Goal: Task Accomplishment & Management: Manage account settings

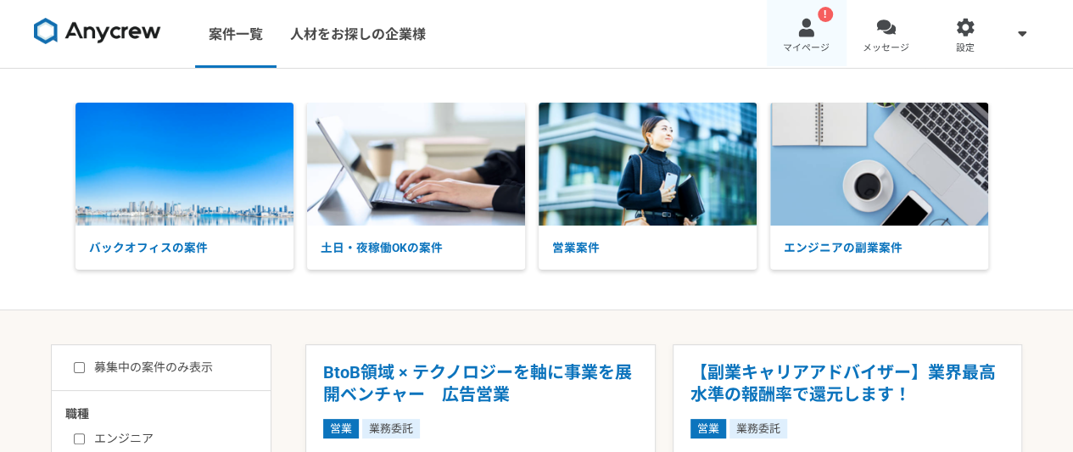
click at [812, 38] on link "! マイページ" at bounding box center [807, 34] width 80 height 68
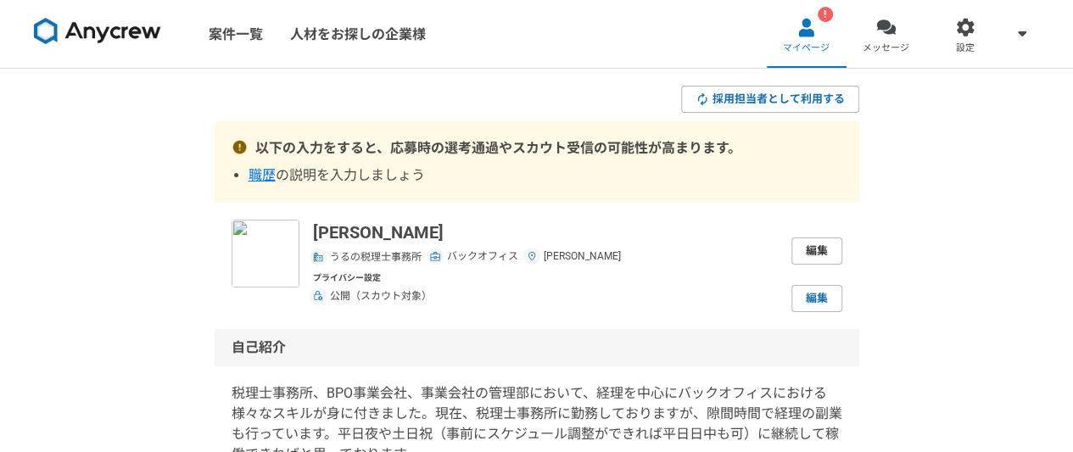
click at [819, 255] on link "編集" at bounding box center [817, 251] width 51 height 27
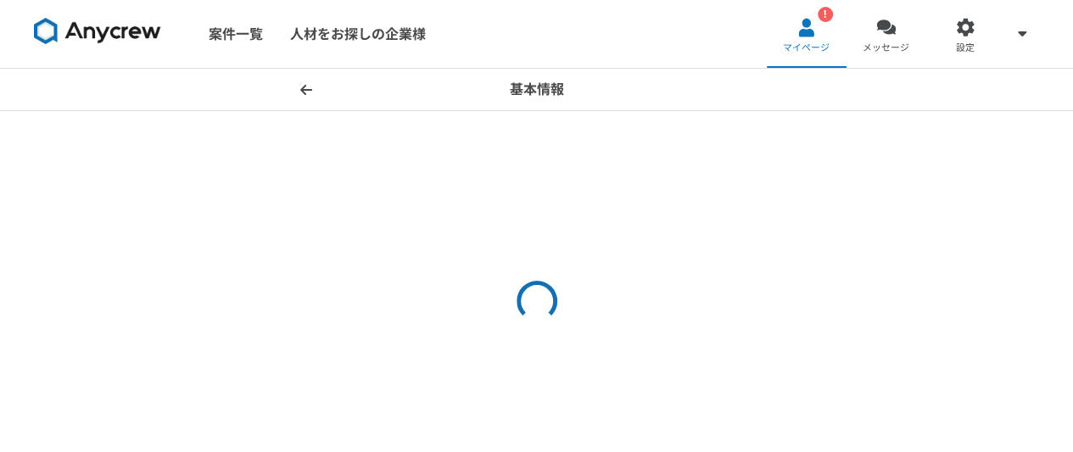
select select "7"
select select "13"
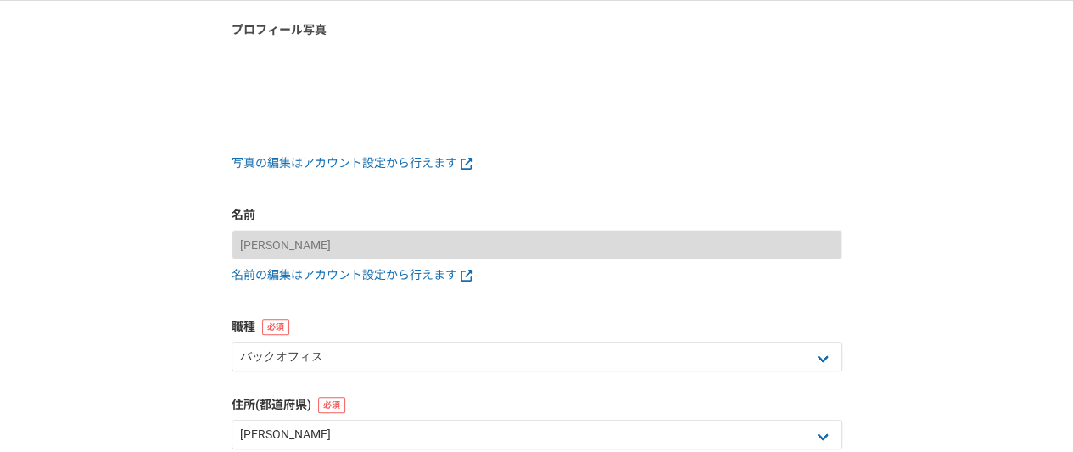
scroll to position [255, 0]
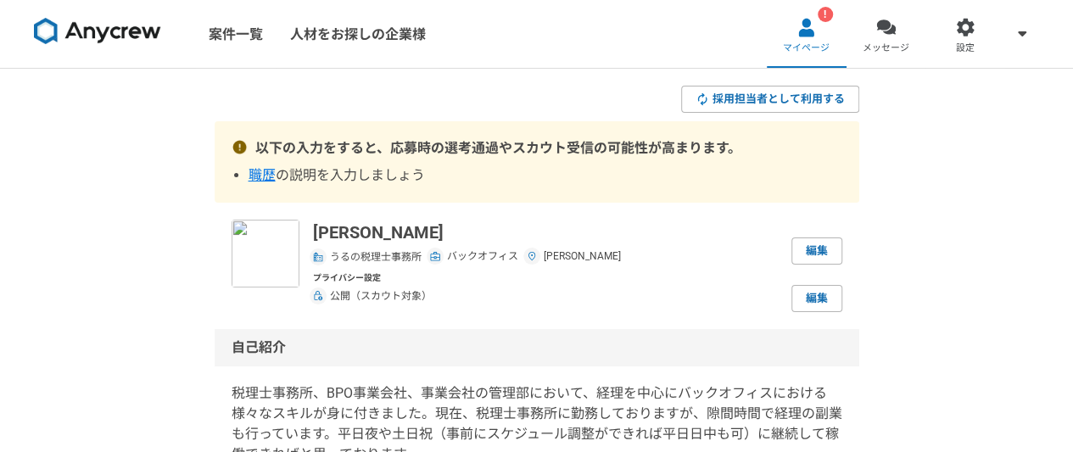
click at [826, 299] on link "編集" at bounding box center [817, 298] width 51 height 27
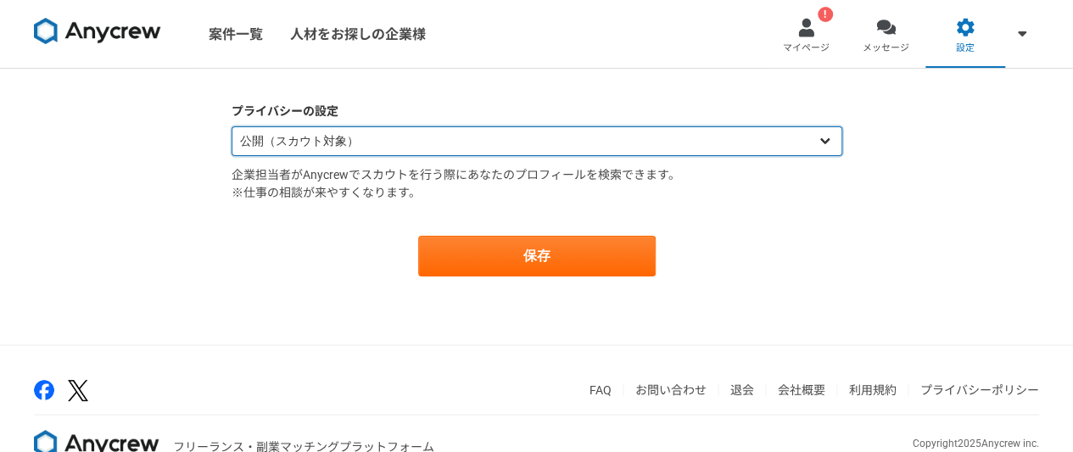
click at [501, 142] on select "公開（スカウト対象） 非公開（スカウト対象外）" at bounding box center [537, 141] width 611 height 30
select select "closed"
click at [232, 126] on select "公開（スカウト対象） 非公開（スカウト対象外）" at bounding box center [537, 141] width 611 height 30
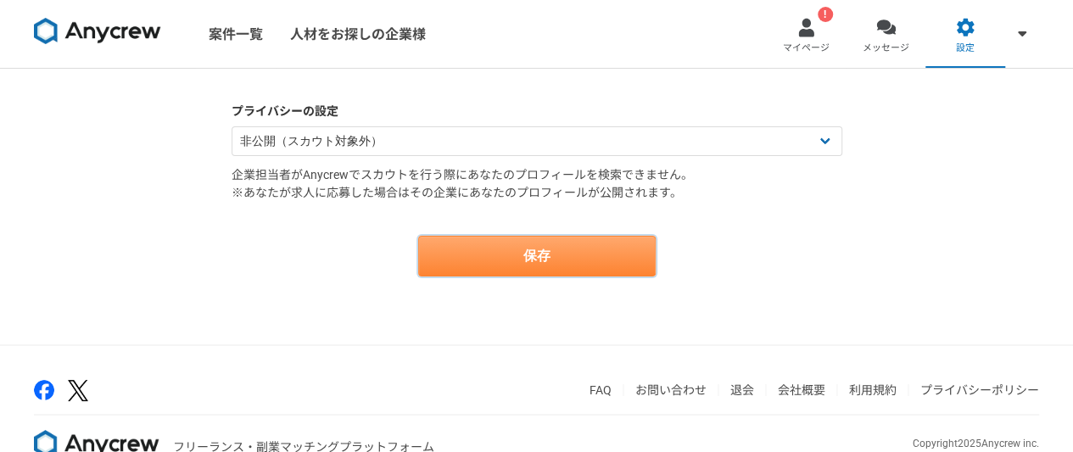
click at [514, 255] on button "保存" at bounding box center [537, 256] width 238 height 41
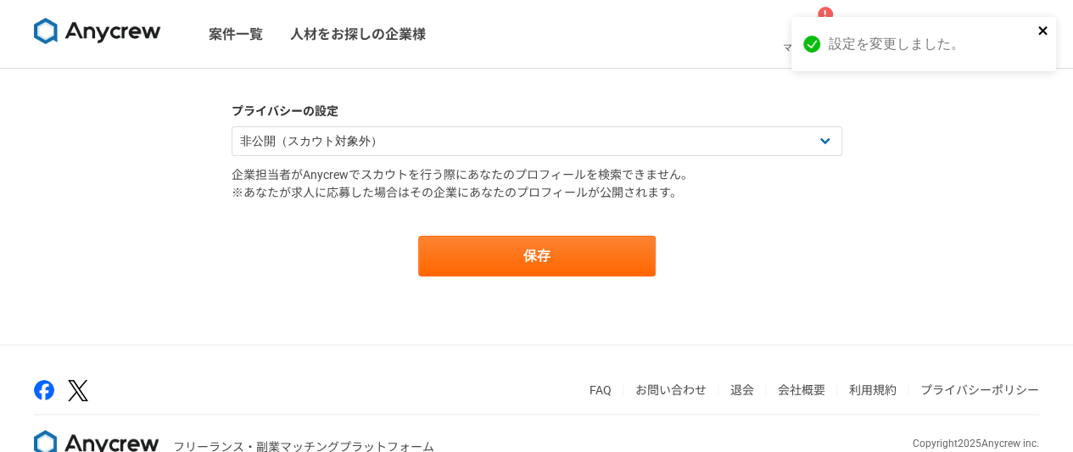
click at [1039, 34] on icon "close" at bounding box center [1044, 31] width 12 height 14
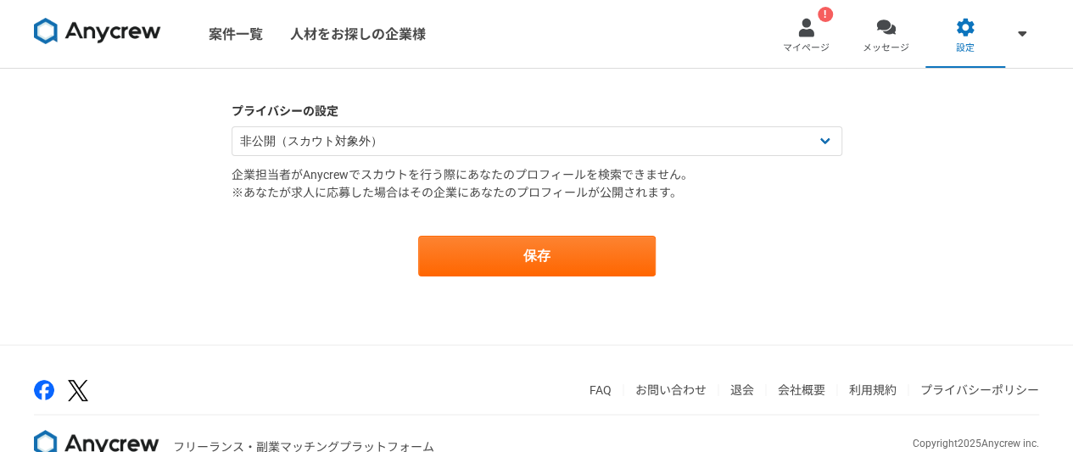
click at [803, 42] on div "設定を変更しました。" at bounding box center [924, 51] width 272 height 75
click at [811, 45] on span "マイページ" at bounding box center [806, 49] width 47 height 14
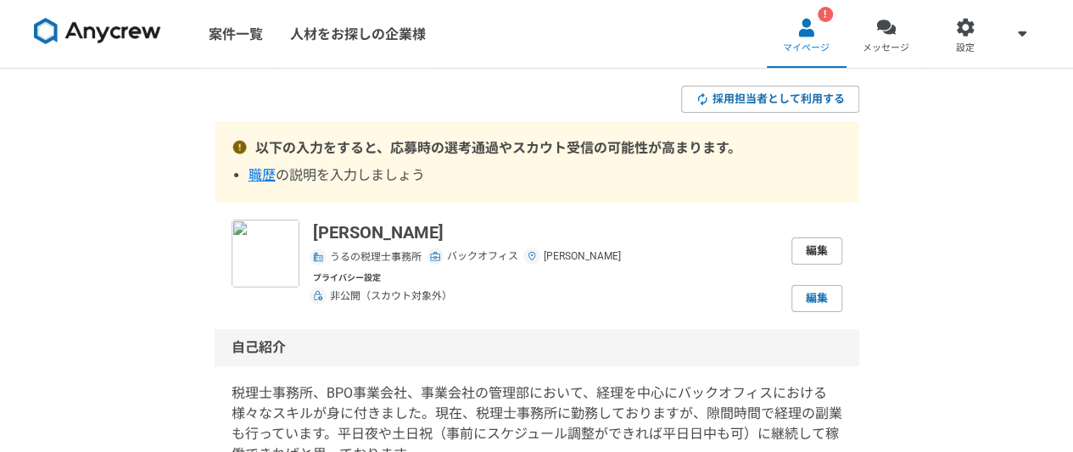
click at [809, 243] on link "編集" at bounding box center [817, 251] width 51 height 27
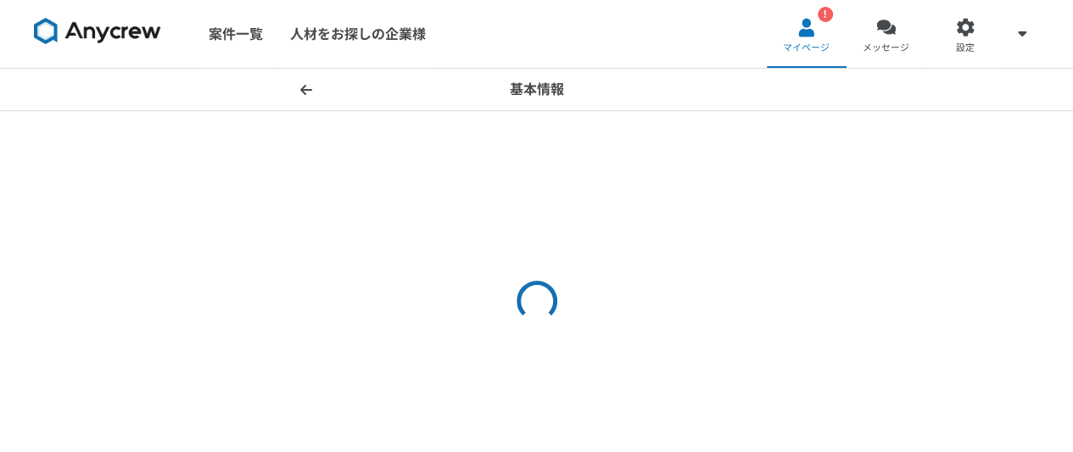
select select "7"
select select "13"
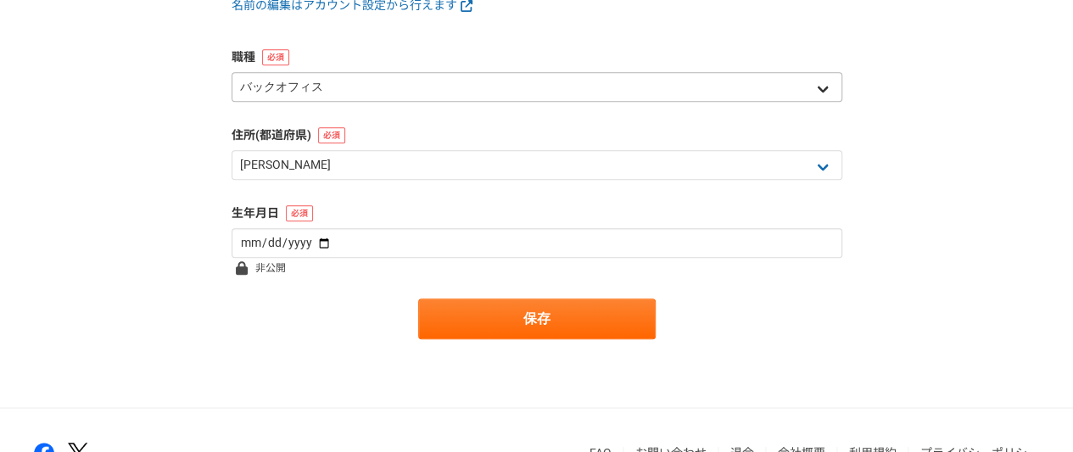
scroll to position [424, 0]
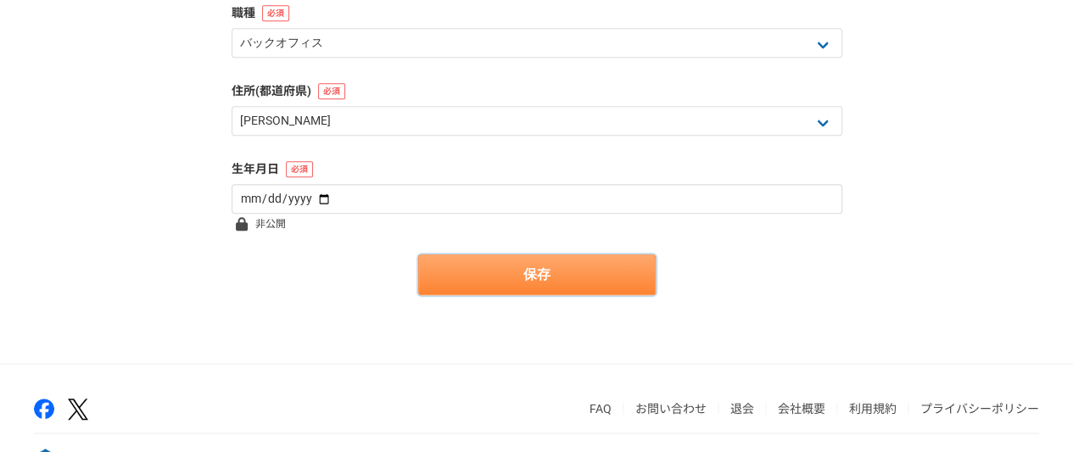
click at [537, 267] on button "保存" at bounding box center [537, 275] width 238 height 41
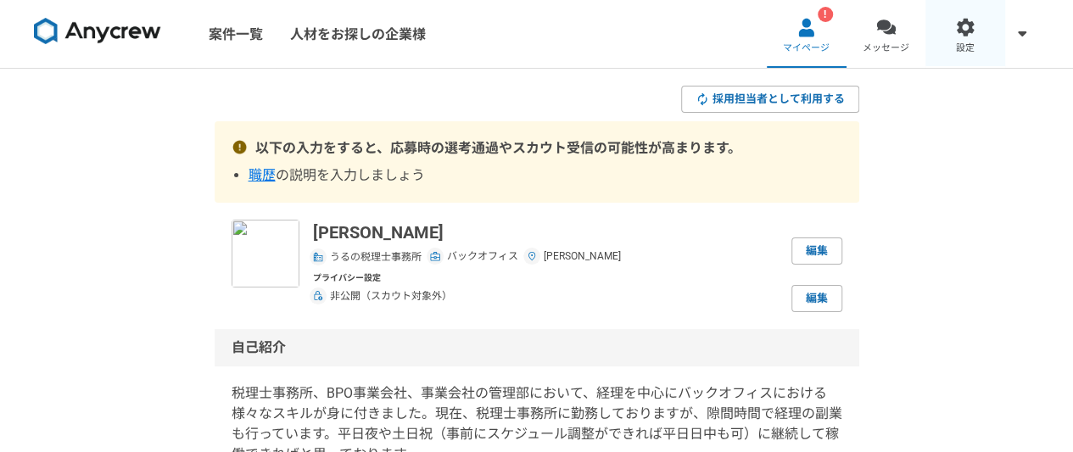
click at [966, 38] on link "設定" at bounding box center [966, 34] width 80 height 68
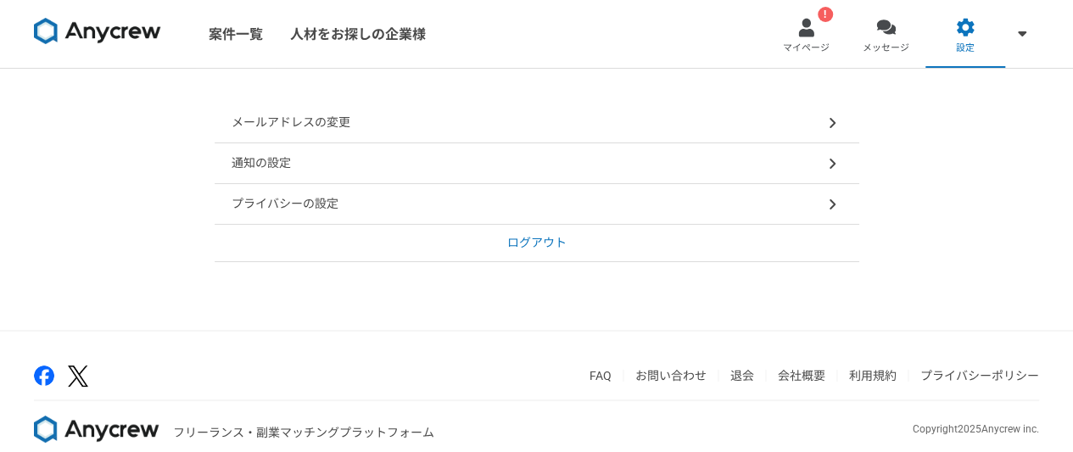
click at [290, 201] on p "プライバシーの設定" at bounding box center [285, 204] width 107 height 18
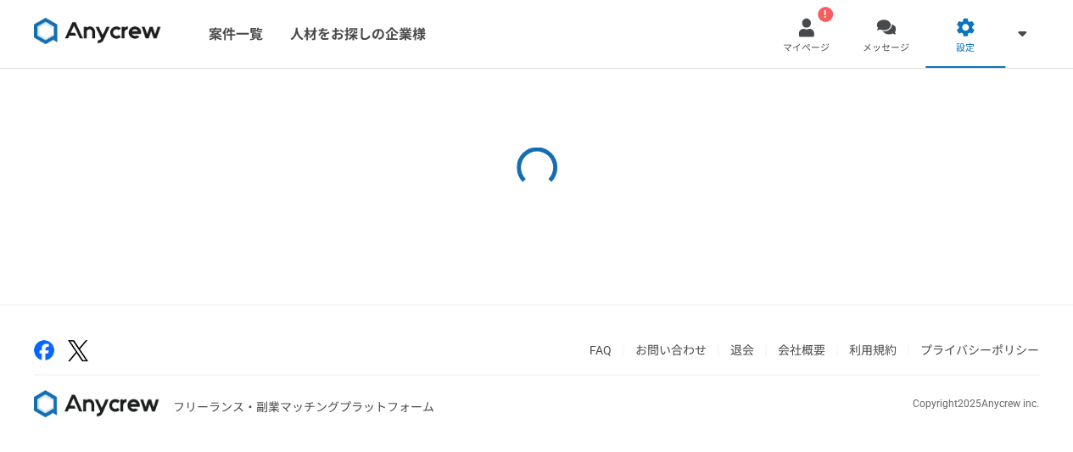
select select "closed"
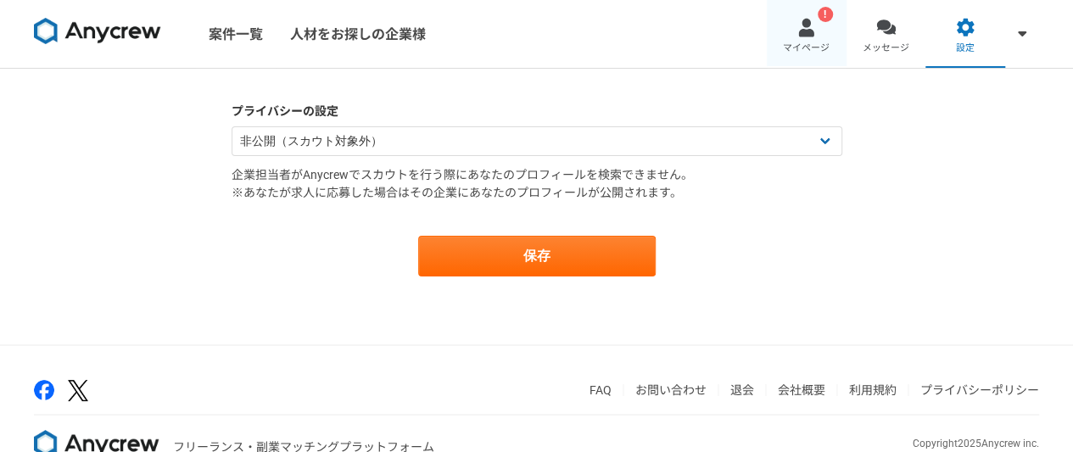
click at [801, 43] on span "マイページ" at bounding box center [806, 49] width 47 height 14
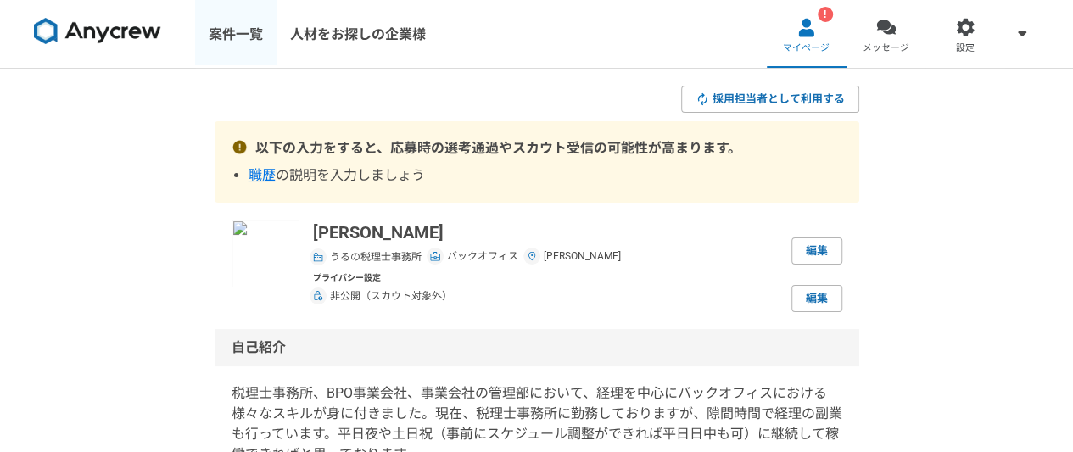
click at [232, 36] on link "案件一覧" at bounding box center [235, 34] width 81 height 68
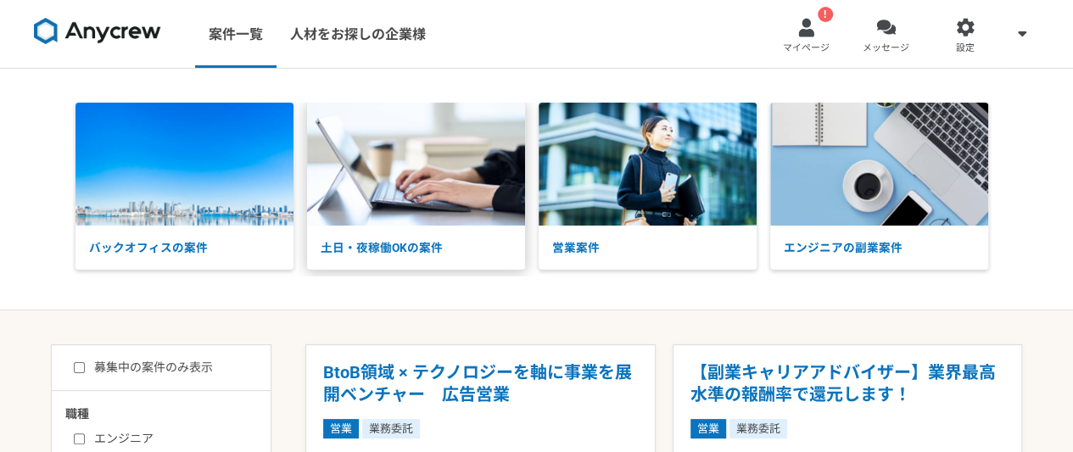
scroll to position [85, 0]
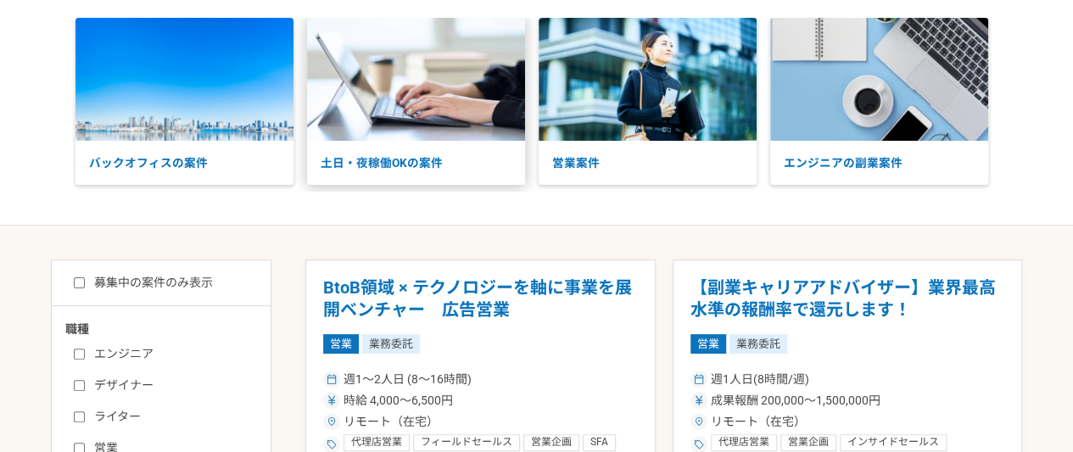
click at [457, 142] on p "土日・夜稼働OKの案件" at bounding box center [416, 163] width 218 height 44
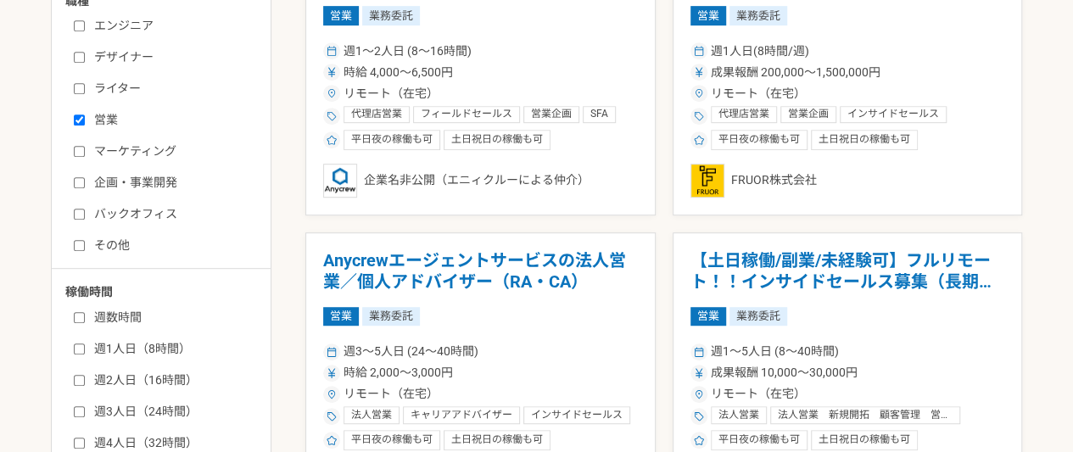
scroll to position [424, 0]
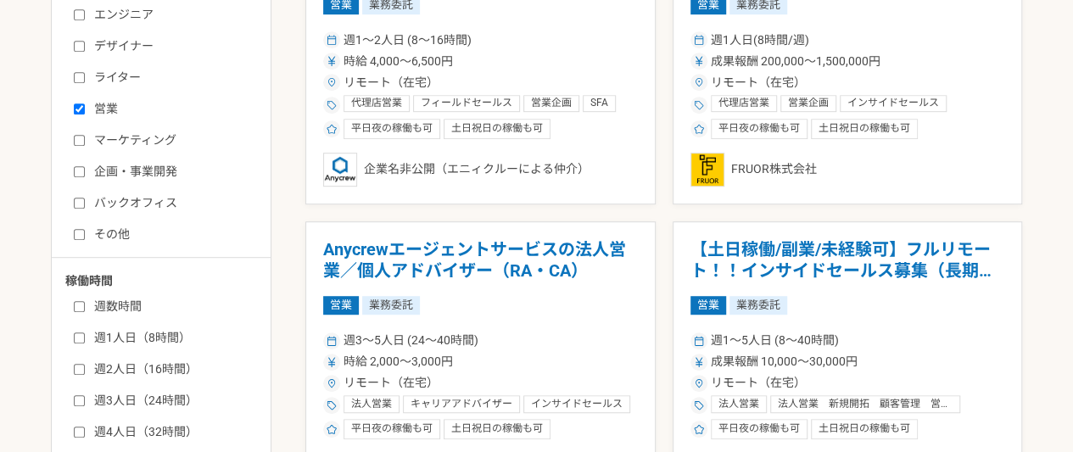
click at [102, 106] on label "営業" at bounding box center [171, 109] width 195 height 18
click at [85, 106] on input "営業" at bounding box center [79, 109] width 11 height 11
checkbox input "false"
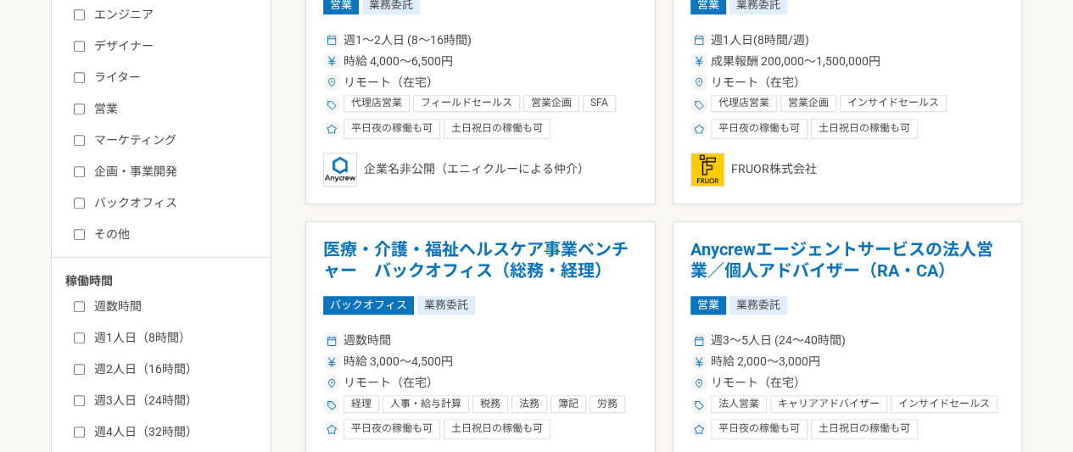
click at [122, 198] on label "バックオフィス" at bounding box center [171, 203] width 195 height 18
click at [85, 198] on input "バックオフィス" at bounding box center [79, 203] width 11 height 11
checkbox input "true"
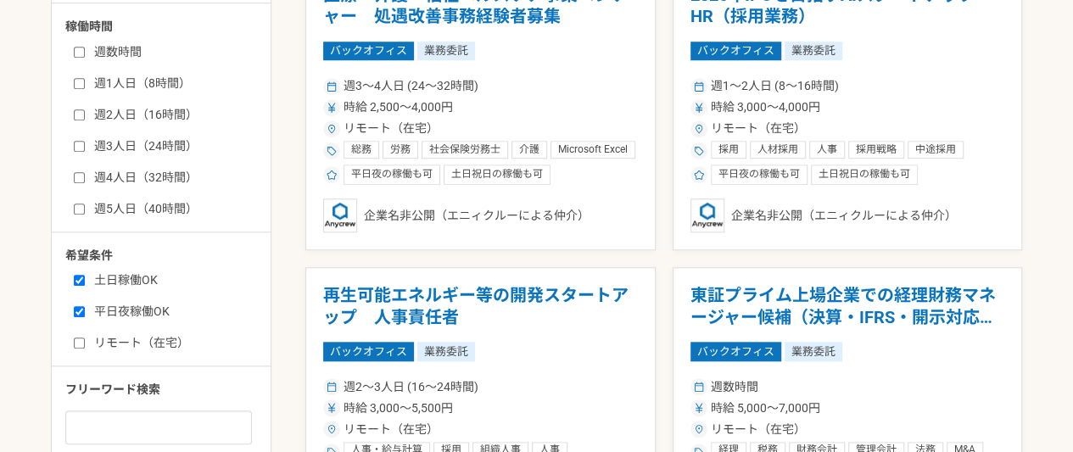
scroll to position [764, 0]
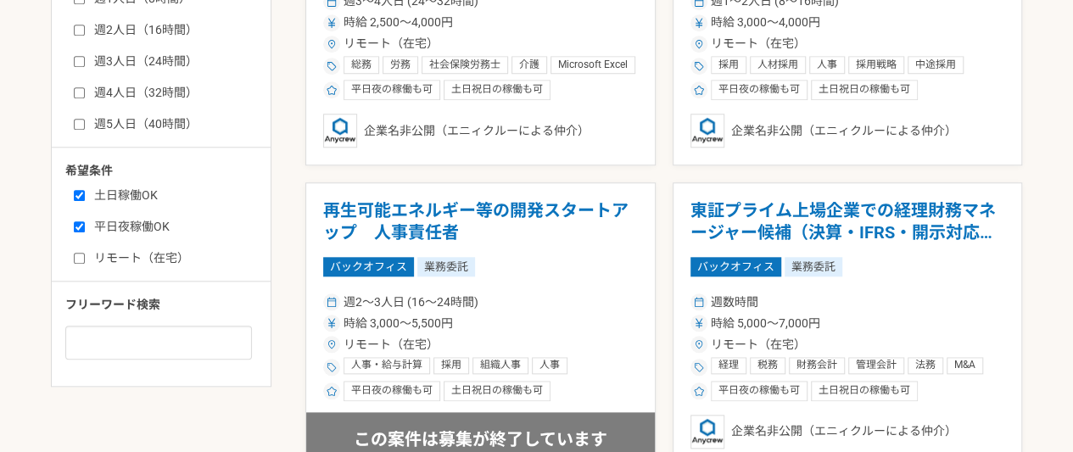
click at [114, 227] on label "平日夜稼働OK" at bounding box center [171, 227] width 195 height 18
click at [85, 227] on input "平日夜稼働OK" at bounding box center [79, 226] width 11 height 11
checkbox input "false"
click at [119, 197] on label "土日稼働OK" at bounding box center [171, 196] width 195 height 18
click at [85, 197] on input "土日稼働OK" at bounding box center [79, 195] width 11 height 11
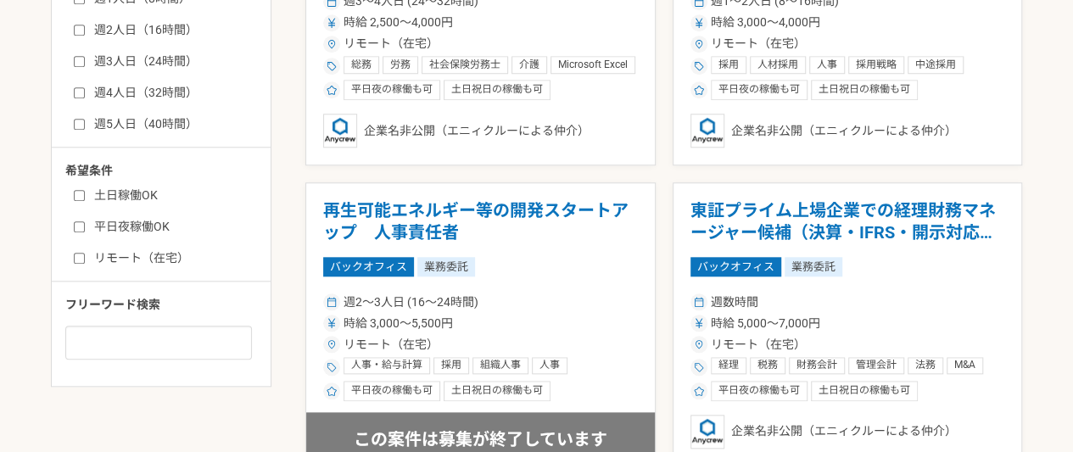
checkbox input "false"
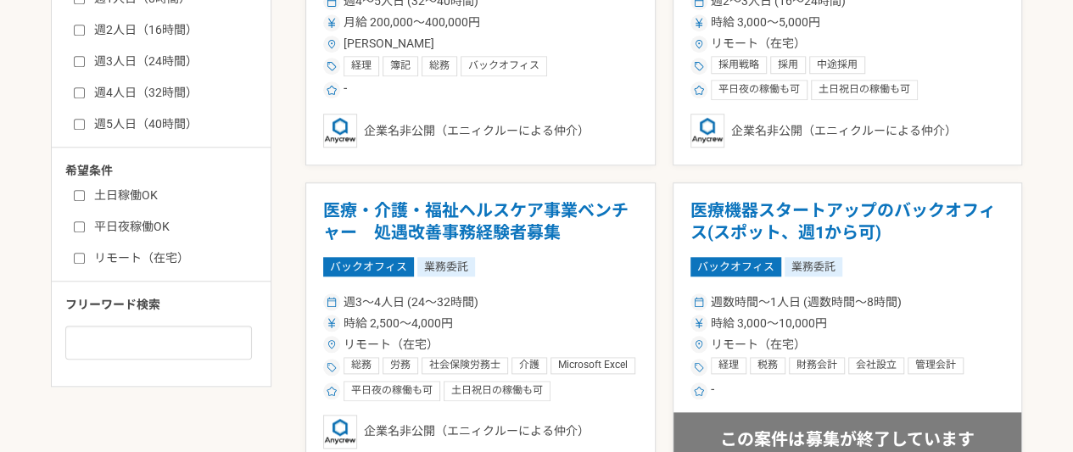
click at [110, 260] on label "リモート（在宅）" at bounding box center [171, 258] width 195 height 18
click at [85, 260] on input "リモート（在宅）" at bounding box center [79, 258] width 11 height 11
checkbox input "true"
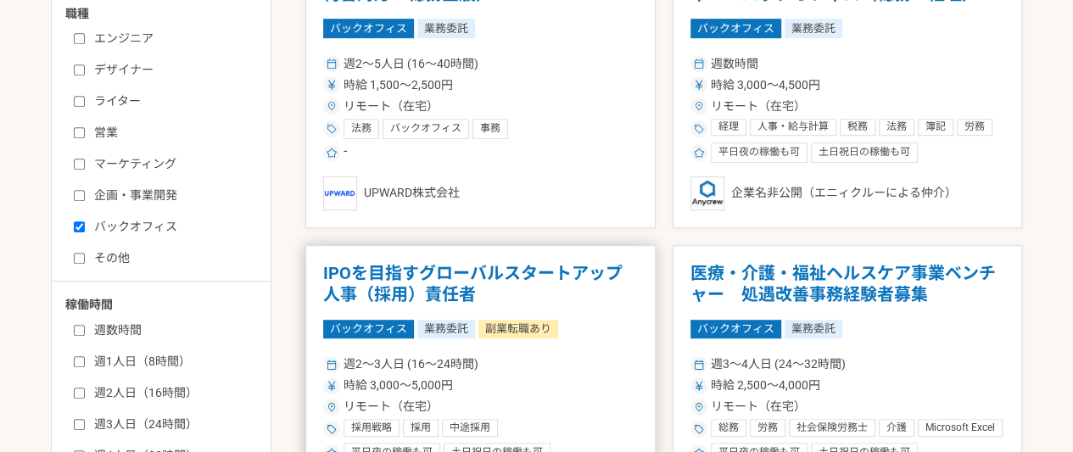
scroll to position [85, 0]
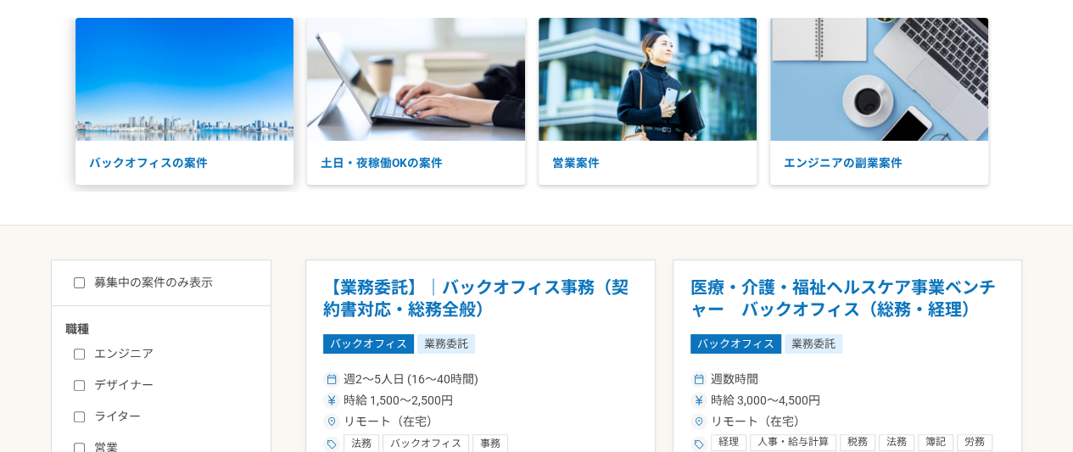
click at [176, 143] on p "バックオフィスの案件" at bounding box center [185, 163] width 218 height 44
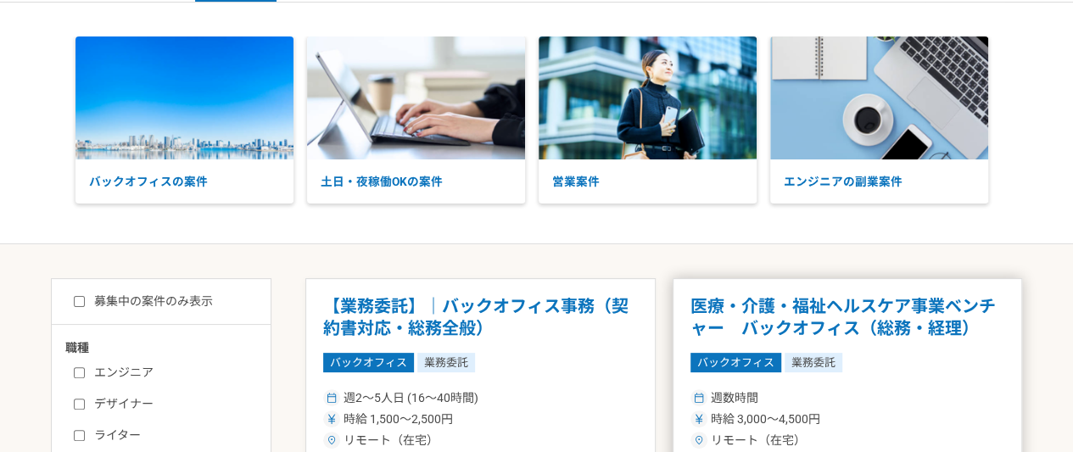
scroll to position [0, 0]
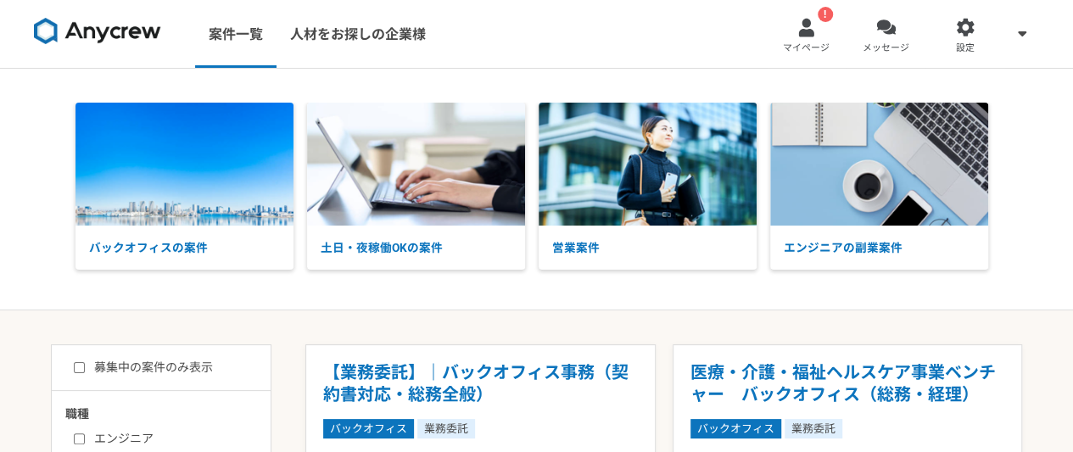
click at [192, 366] on label "募集中の案件のみ表示" at bounding box center [143, 368] width 139 height 18
click at [85, 366] on input "募集中の案件のみ表示" at bounding box center [79, 367] width 11 height 11
checkbox input "true"
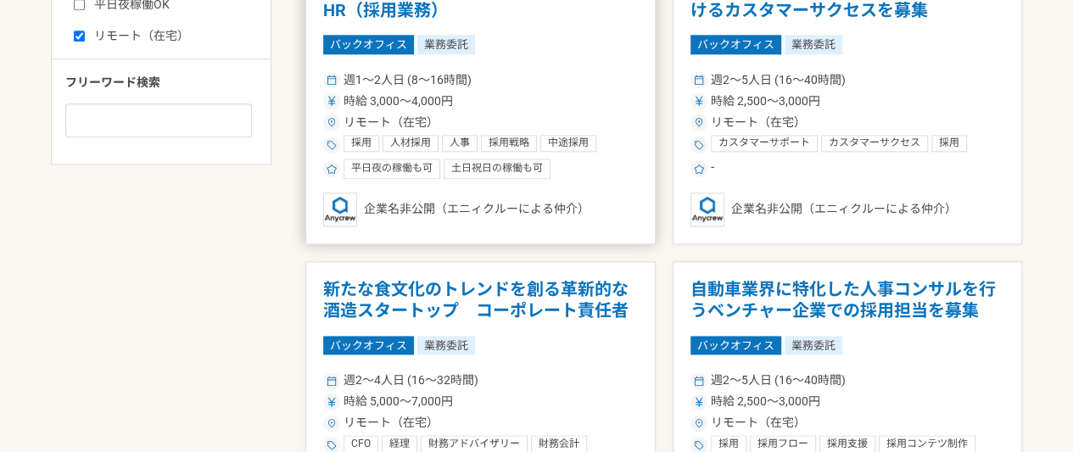
scroll to position [1018, 0]
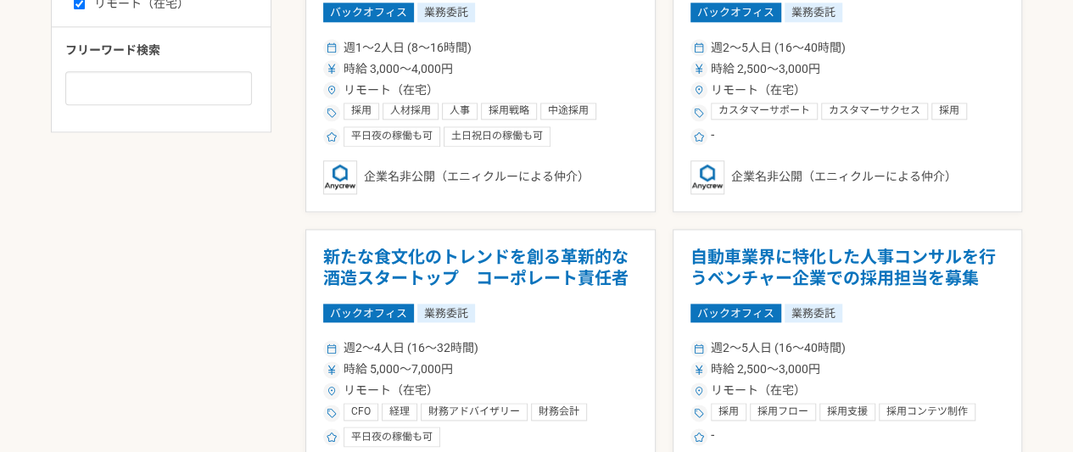
click at [127, 302] on div "募集中の案件のみ表示 職種 エンジニア デザイナー ライター 営業 マーケティング 企画・事業開発 バックオフィス その他 稼働時間 週数時間 週1人日（8時…" at bounding box center [537, 271] width 972 height 1890
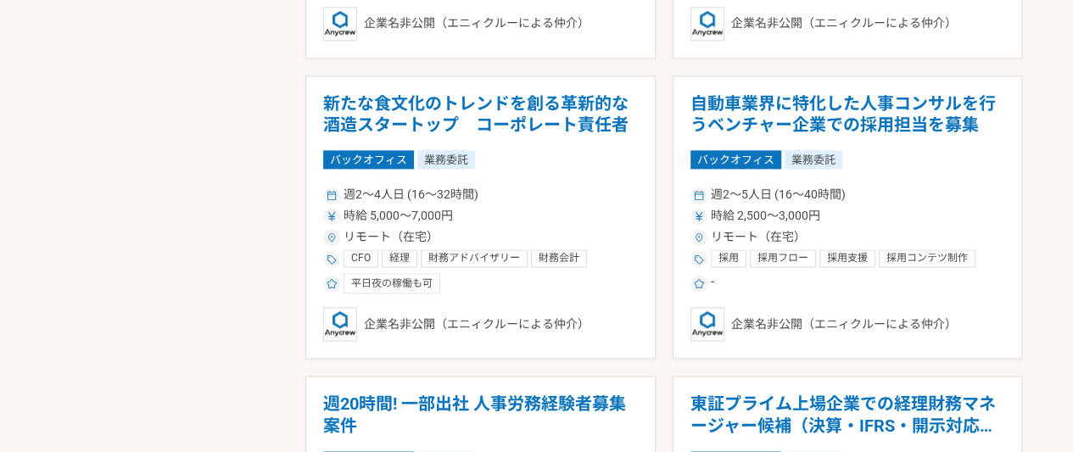
scroll to position [1442, 0]
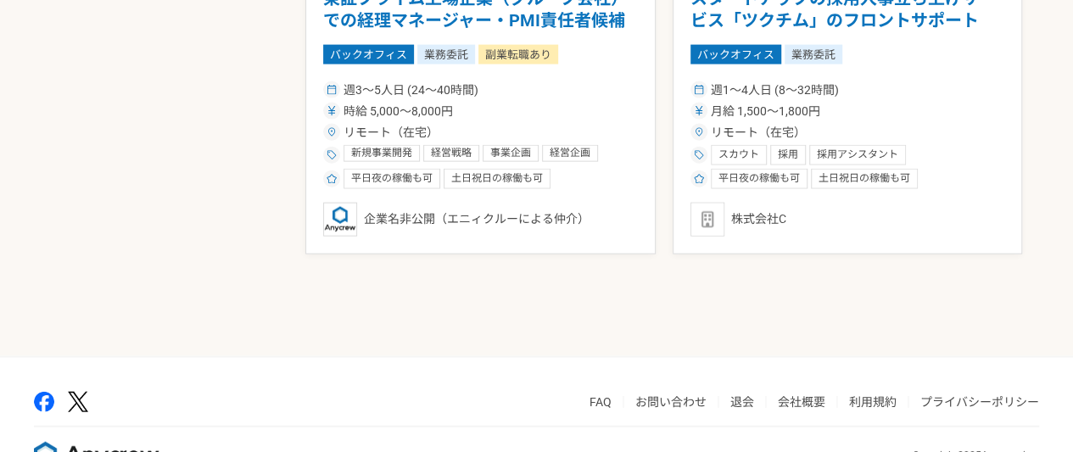
scroll to position [1840, 0]
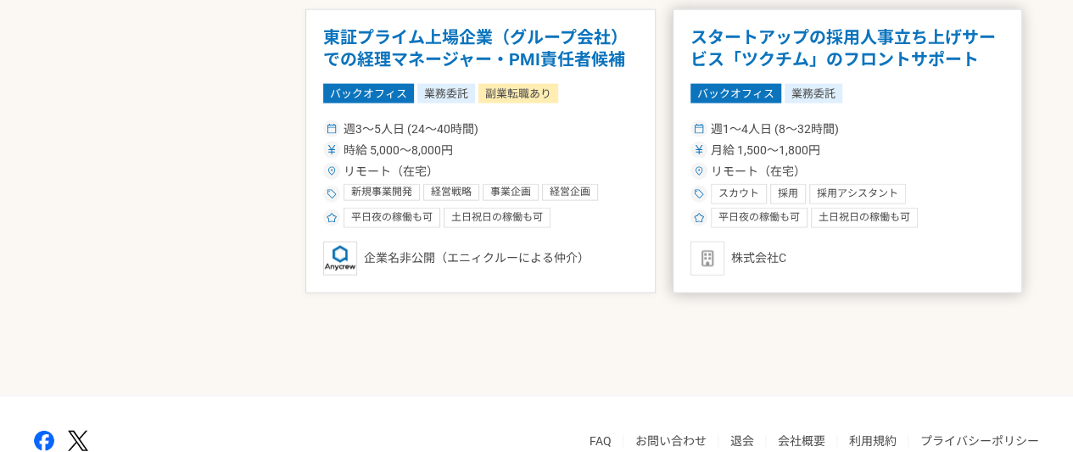
click at [760, 254] on div "株式会社C" at bounding box center [848, 259] width 315 height 34
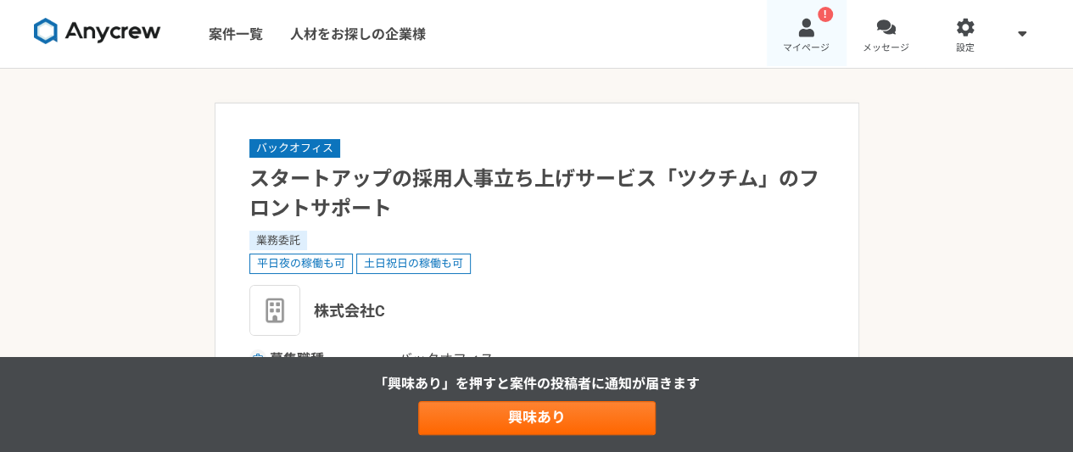
click at [803, 38] on link "! マイページ" at bounding box center [807, 34] width 80 height 68
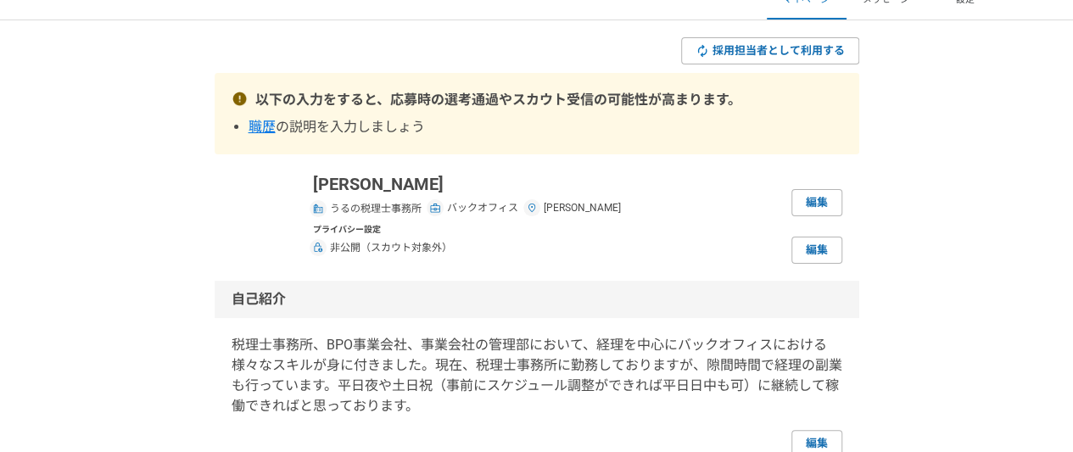
scroll to position [17, 0]
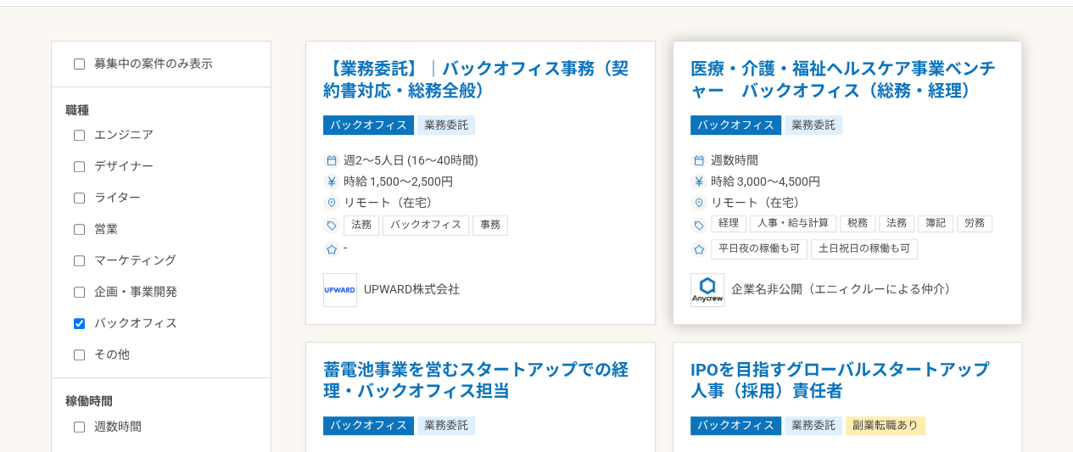
scroll to position [255, 0]
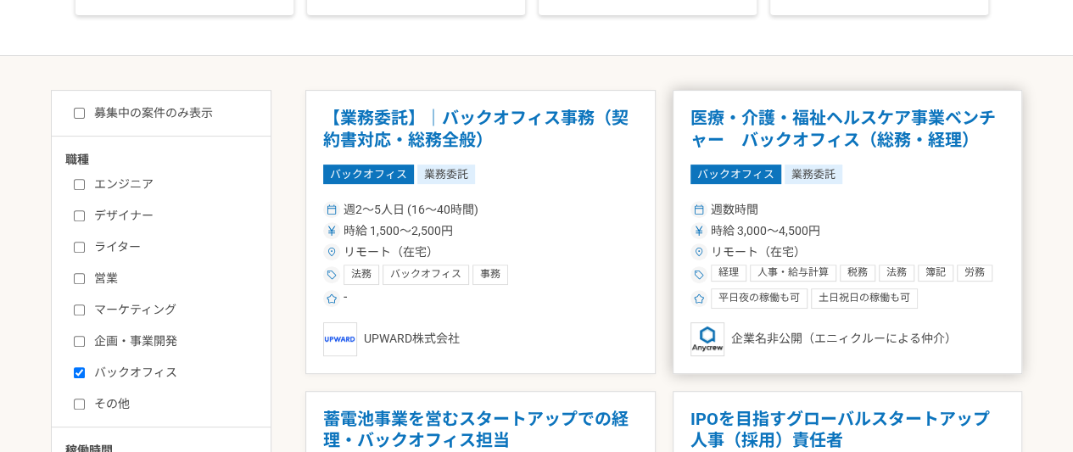
click at [906, 135] on h1 "医療・介護・福祉ヘルスケア事業ベンチャー　バックオフィス（総務・経理）" at bounding box center [848, 129] width 315 height 43
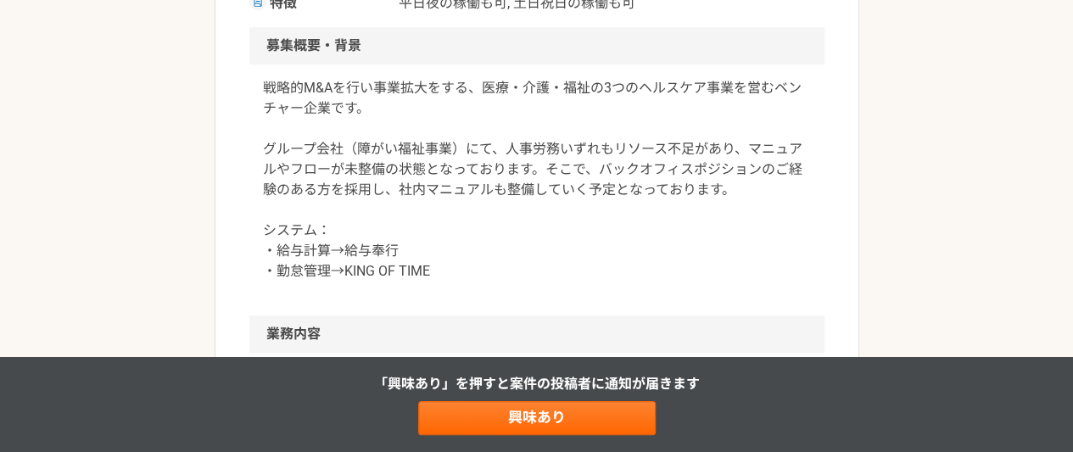
scroll to position [594, 0]
